Goal: Navigation & Orientation: Find specific page/section

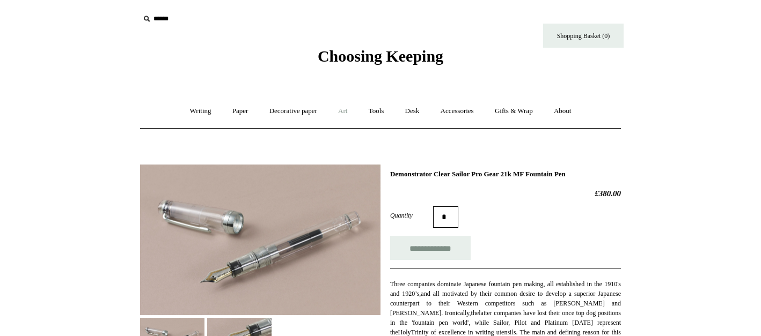
click at [344, 115] on link "Art +" at bounding box center [342, 111] width 28 height 28
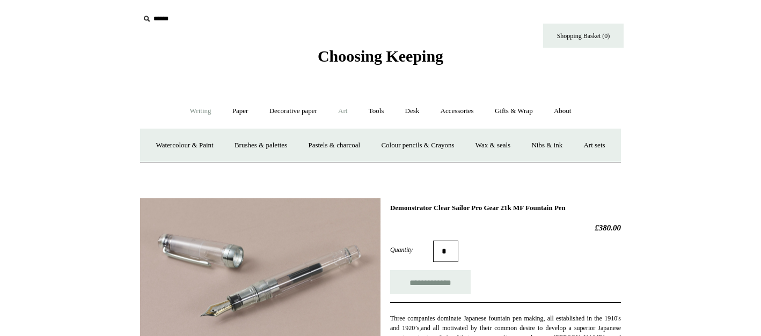
click at [204, 112] on link "Writing +" at bounding box center [200, 111] width 41 height 28
click at [246, 149] on link "Fountain pens +" at bounding box center [249, 145] width 58 height 28
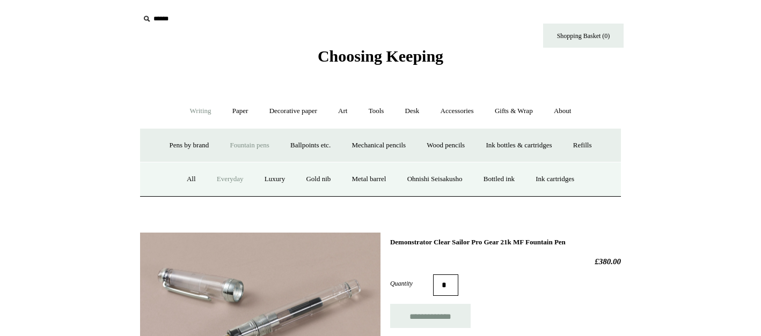
click at [223, 179] on link "Everyday" at bounding box center [230, 179] width 46 height 28
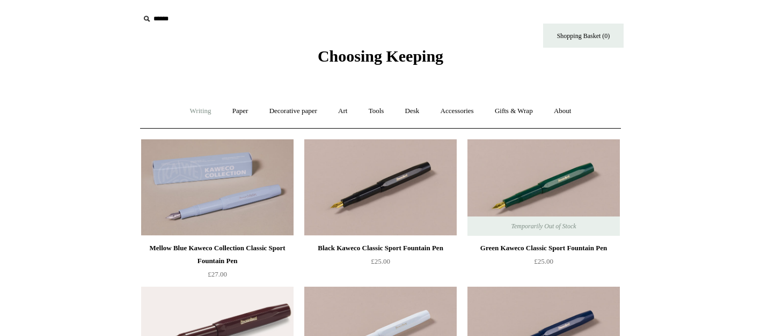
click at [197, 109] on link "Writing +" at bounding box center [200, 111] width 41 height 28
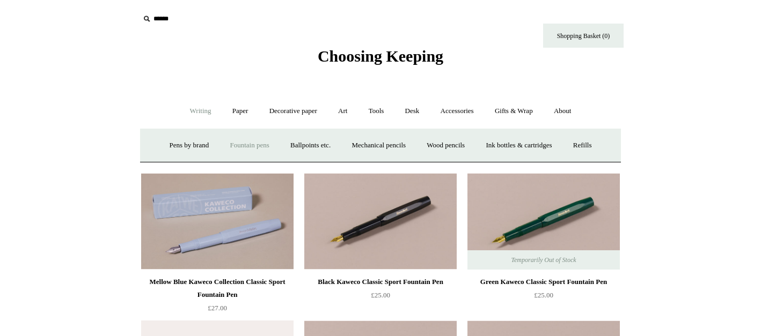
click at [244, 149] on link "Fountain pens +" at bounding box center [249, 145] width 58 height 28
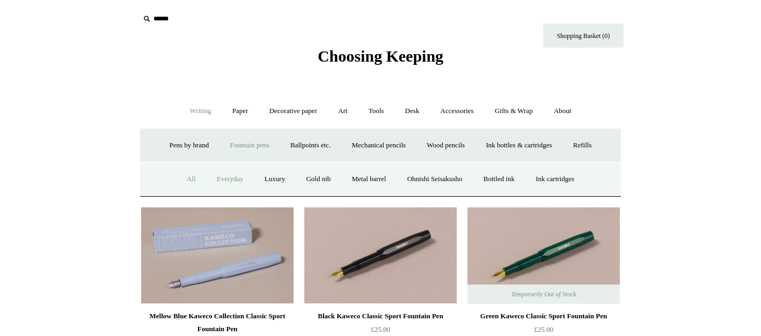
click at [181, 178] on link "All" at bounding box center [191, 179] width 28 height 28
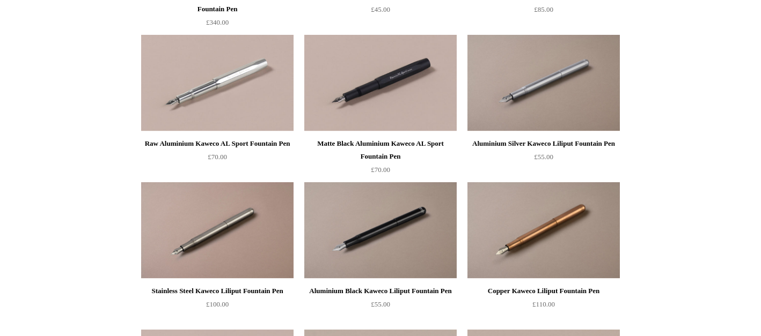
scroll to position [1489, 0]
